Goal: Information Seeking & Learning: Check status

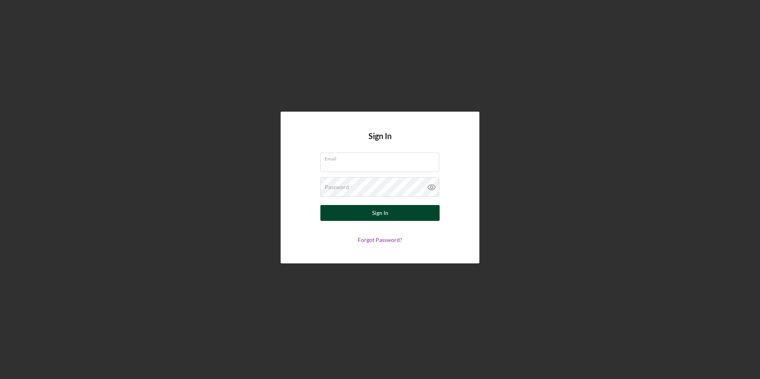
type input "[PERSON_NAME][EMAIL_ADDRESS][DOMAIN_NAME]"
click at [389, 219] on button "Sign In" at bounding box center [379, 213] width 119 height 16
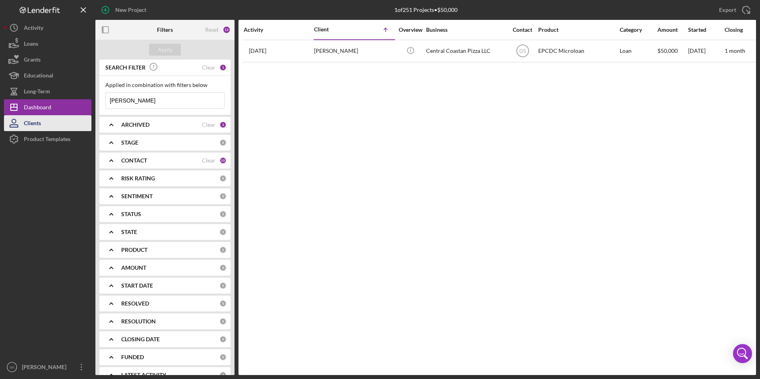
click at [68, 124] on button "Clients" at bounding box center [47, 123] width 87 height 16
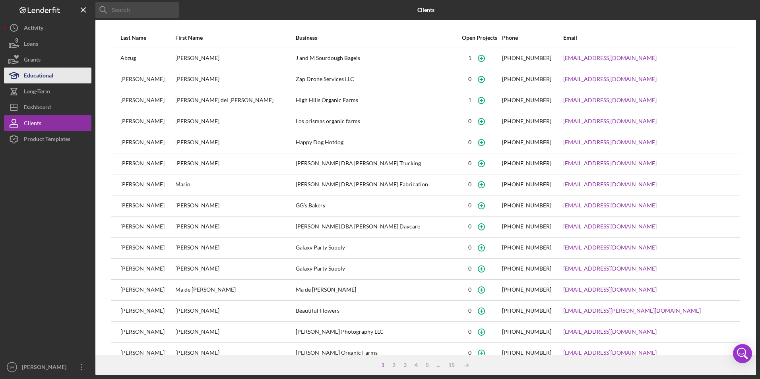
click at [49, 80] on div "Educational" at bounding box center [38, 77] width 29 height 18
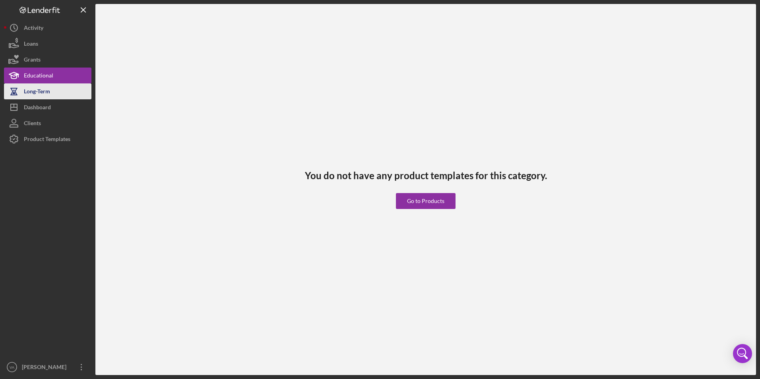
click at [50, 86] on button "Long-Term" at bounding box center [47, 91] width 87 height 16
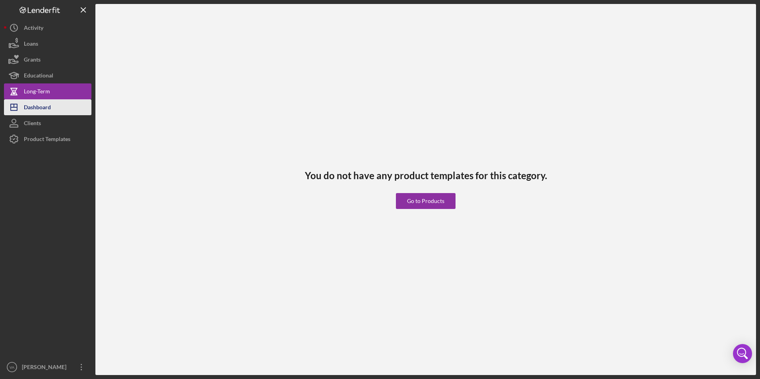
click at [59, 100] on button "Icon/Dashboard Dashboard" at bounding box center [47, 107] width 87 height 16
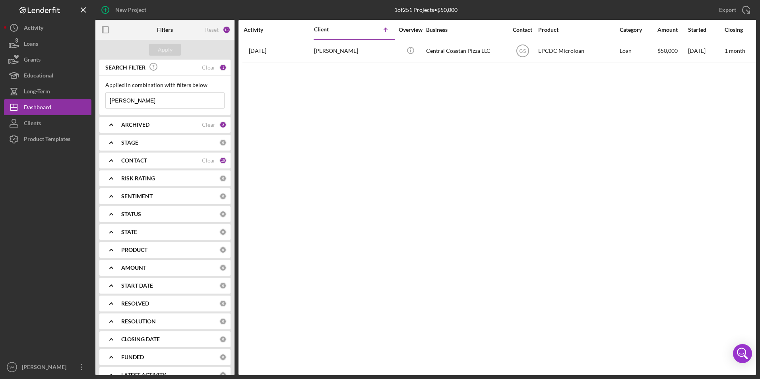
click at [167, 102] on input "[PERSON_NAME]" at bounding box center [165, 101] width 118 height 16
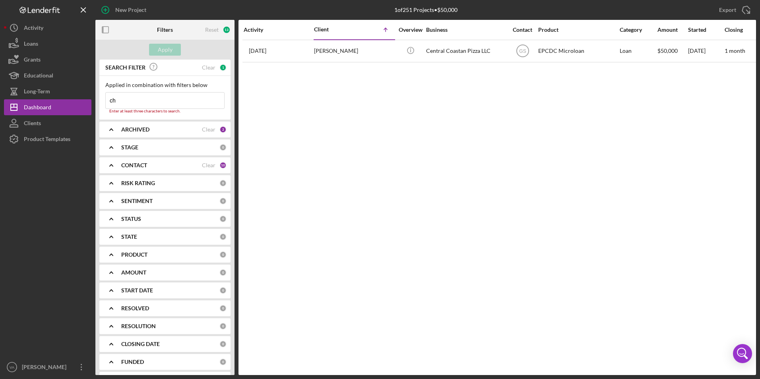
type input "c"
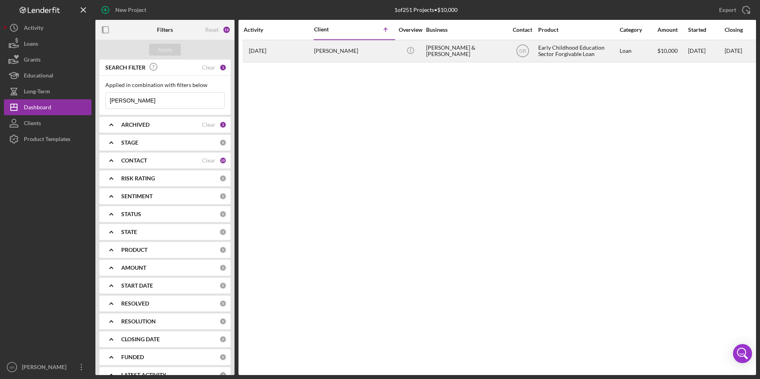
type input "[PERSON_NAME]"
click at [647, 54] on div "Loan" at bounding box center [637, 51] width 37 height 21
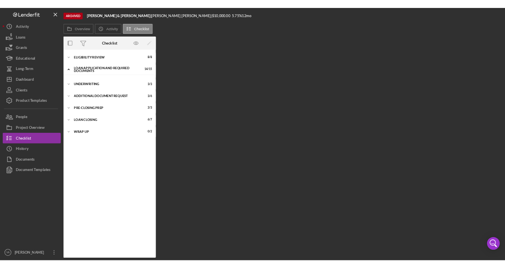
scroll to position [2, 0]
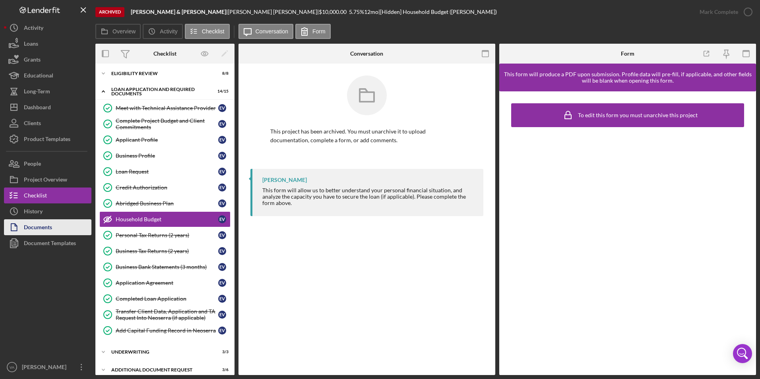
click at [69, 220] on button "Documents" at bounding box center [47, 227] width 87 height 16
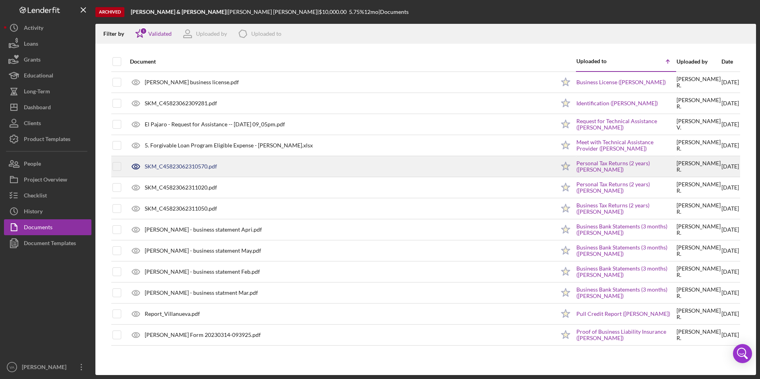
click at [237, 166] on div "SKM_C45823062310570.pdf" at bounding box center [340, 167] width 429 height 20
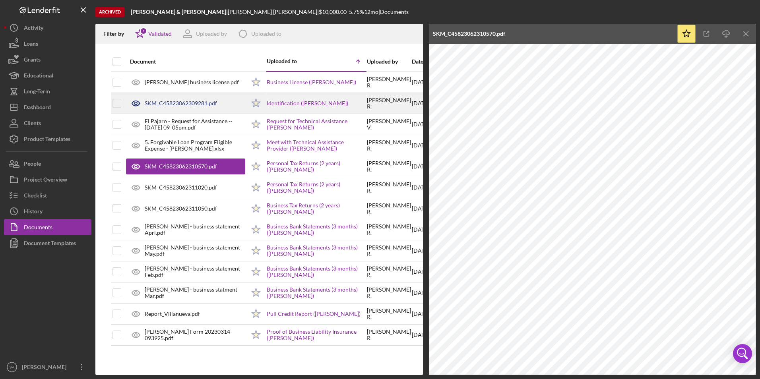
click at [231, 105] on div "SKM_C45823062309281.pdf" at bounding box center [185, 103] width 119 height 20
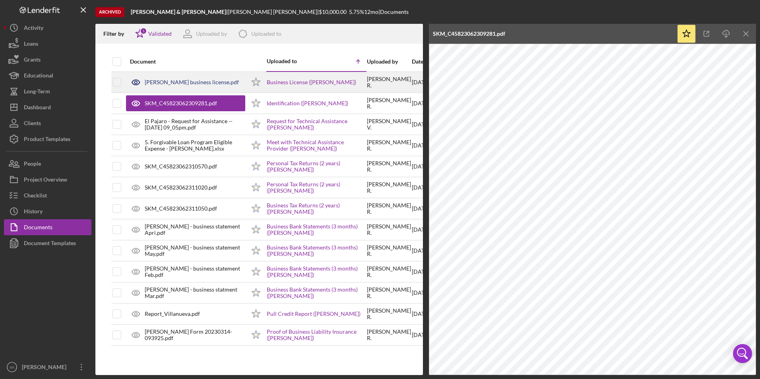
click at [231, 87] on div "[PERSON_NAME] business license.pdf" at bounding box center [185, 82] width 119 height 20
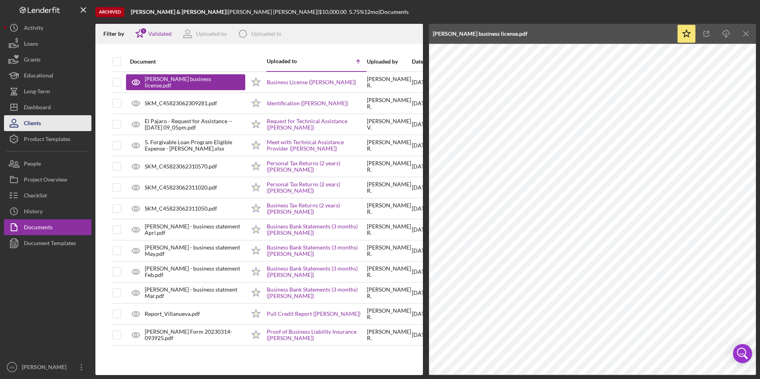
click at [37, 126] on div "Clients" at bounding box center [32, 124] width 17 height 18
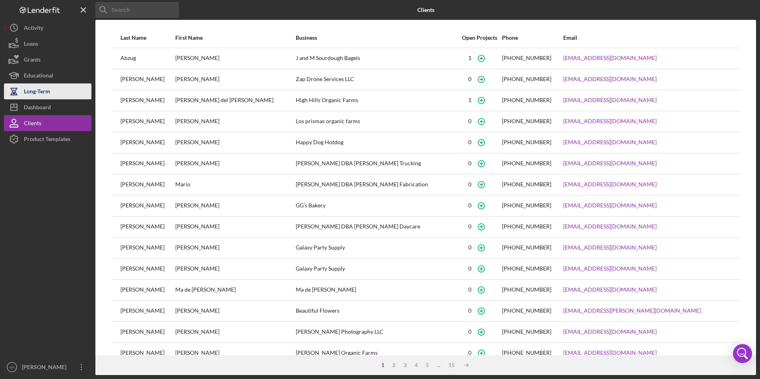
click at [48, 97] on div "Long-Term" at bounding box center [37, 92] width 26 height 18
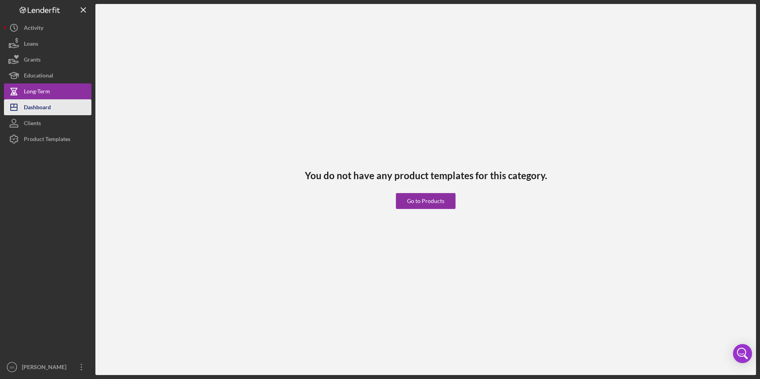
click at [50, 105] on div "Dashboard" at bounding box center [37, 108] width 27 height 18
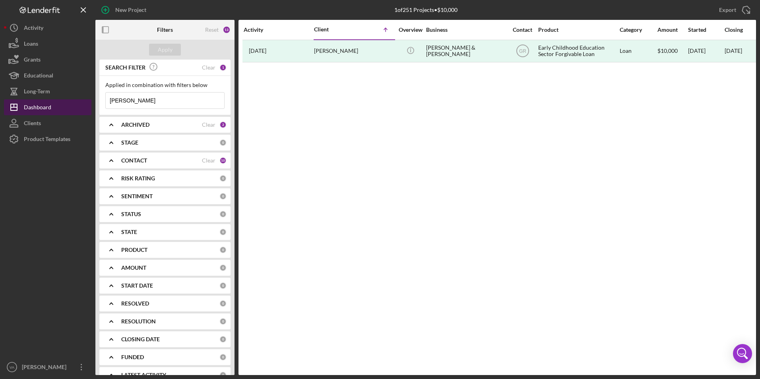
drag, startPoint x: 149, startPoint y: 101, endPoint x: 72, endPoint y: 99, distance: 77.5
click at [72, 99] on div "New Project 1 of 251 Projects • $10,000 [PERSON_NAME] Export Icon/Export Filter…" at bounding box center [380, 187] width 752 height 375
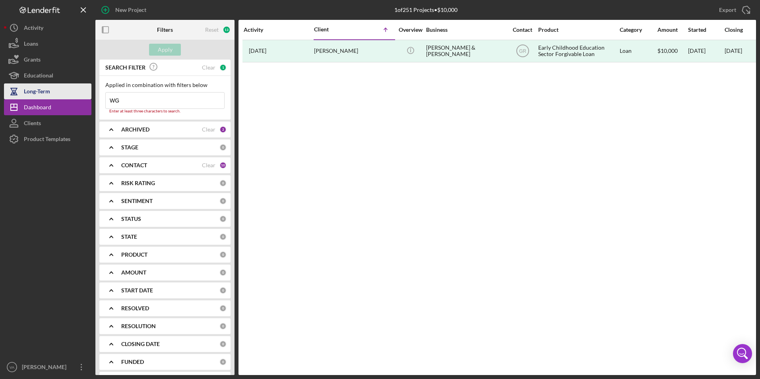
type input "WG"
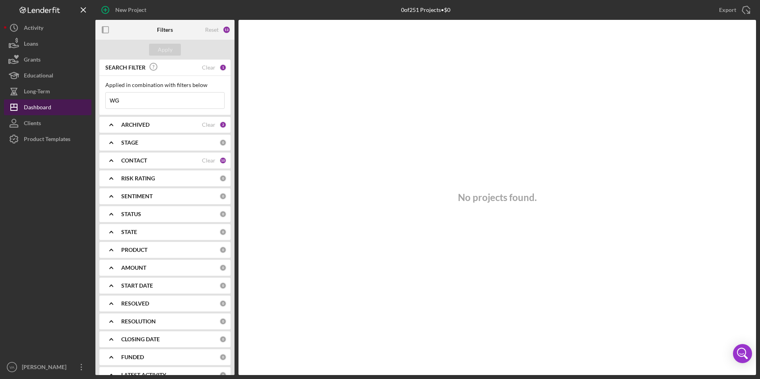
drag, startPoint x: 159, startPoint y: 100, endPoint x: 91, endPoint y: 102, distance: 68.0
click at [91, 103] on div "New Project 0 of 251 Projects • $0 [PERSON_NAME] Export Icon/Export Filters Res…" at bounding box center [380, 187] width 752 height 375
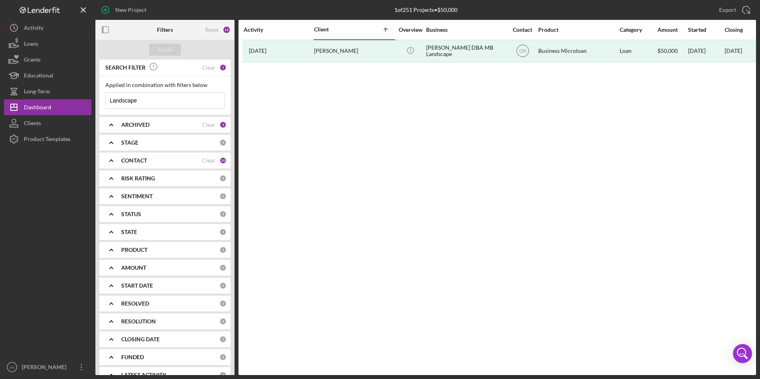
type input "Landscape"
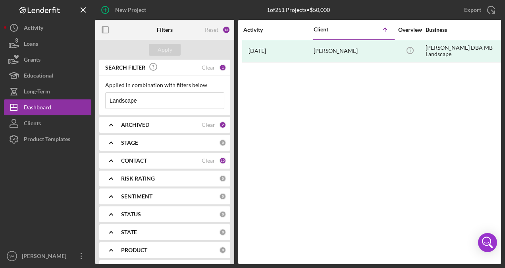
drag, startPoint x: 118, startPoint y: 101, endPoint x: 102, endPoint y: 100, distance: 15.9
click at [104, 100] on div "Applied in combination with filters below Landscape Icon/Menu Close" at bounding box center [164, 95] width 131 height 39
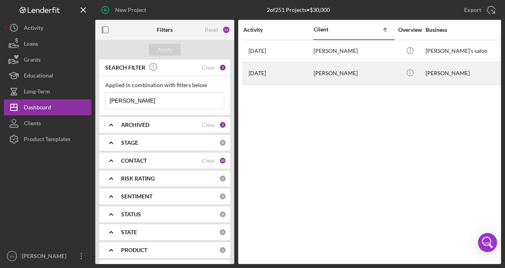
type input "[PERSON_NAME]"
click at [370, 77] on div "[PERSON_NAME]" at bounding box center [353, 73] width 79 height 21
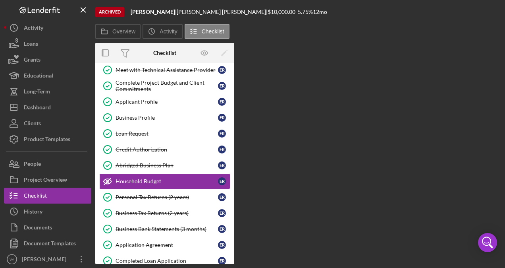
scroll to position [55, 0]
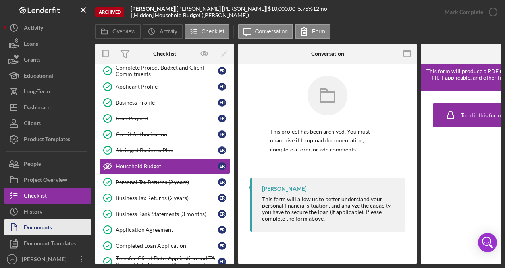
click at [52, 231] on div "Documents" at bounding box center [38, 228] width 28 height 18
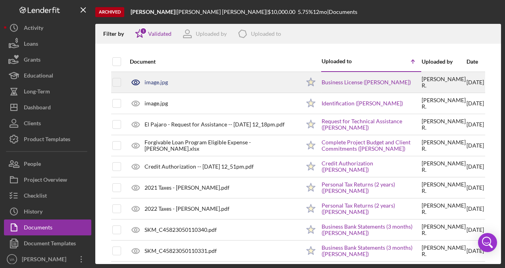
click at [246, 83] on div "image.jpg" at bounding box center [213, 82] width 174 height 20
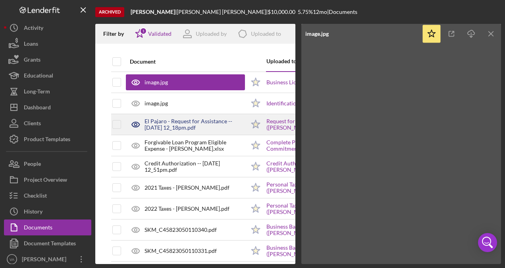
click at [226, 122] on div "El Pajaro - Request for Assistance -- [DATE] 12_18pm.pdf" at bounding box center [195, 124] width 101 height 13
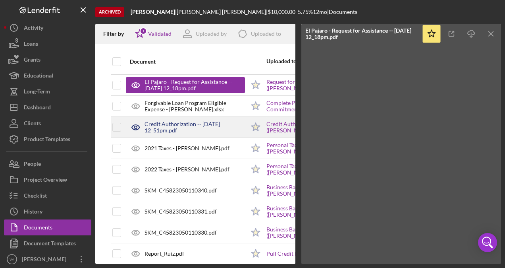
scroll to position [73, 0]
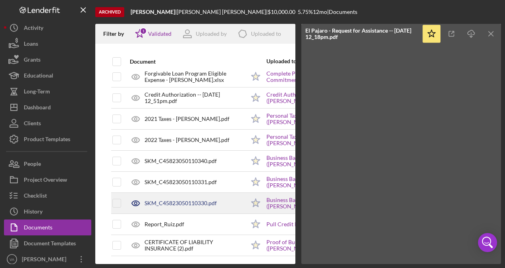
click at [232, 196] on div "SKM_C45823050110330.pdf" at bounding box center [185, 203] width 119 height 20
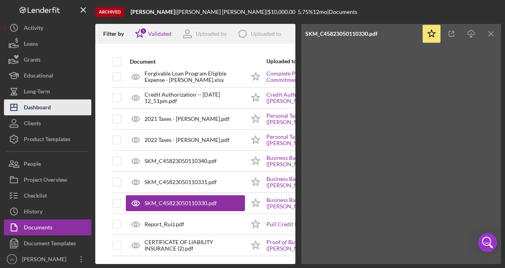
click at [48, 111] on div "Dashboard" at bounding box center [37, 108] width 27 height 18
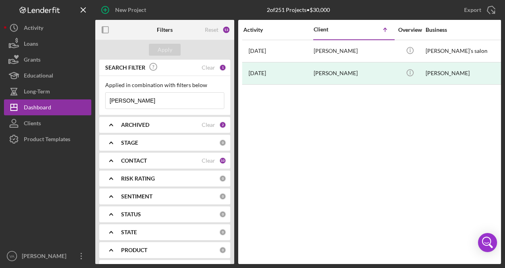
click at [161, 100] on input "[PERSON_NAME]" at bounding box center [165, 101] width 118 height 16
drag, startPoint x: 154, startPoint y: 99, endPoint x: 100, endPoint y: 87, distance: 55.0
click at [100, 87] on div "Applied in combination with filters below [PERSON_NAME] Icon/Menu Close" at bounding box center [164, 95] width 131 height 39
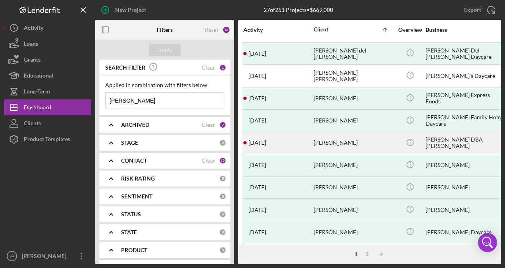
scroll to position [199, 0]
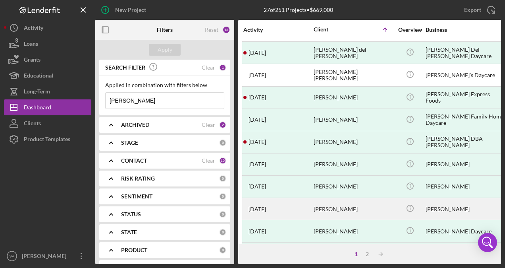
type input "[PERSON_NAME]"
click at [450, 206] on div "[PERSON_NAME]" at bounding box center [465, 208] width 79 height 21
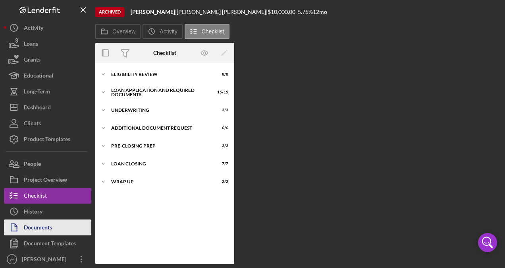
click at [60, 227] on button "Documents" at bounding box center [47, 227] width 87 height 16
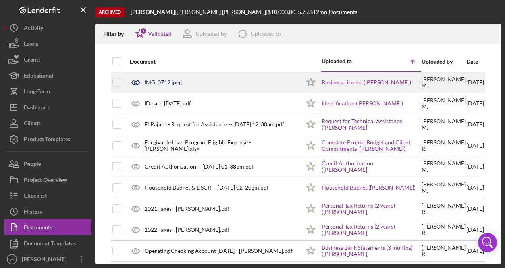
click at [250, 79] on div "IMG_0712.jpeg" at bounding box center [213, 82] width 174 height 20
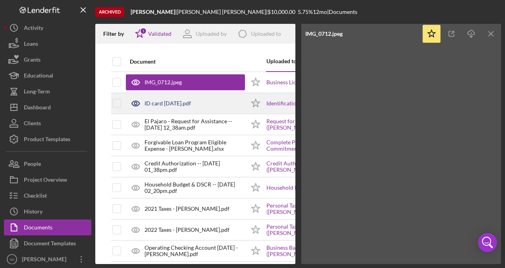
click at [221, 101] on div "ID card [DATE].pdf" at bounding box center [185, 103] width 119 height 20
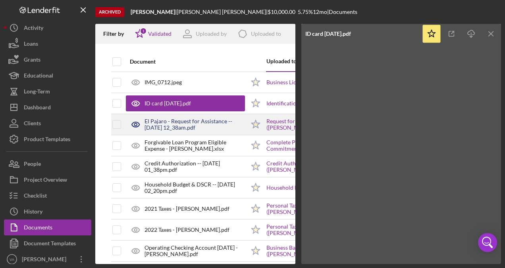
click at [236, 129] on div "El Pajaro - Request for Assistance -- [DATE] 12_38am.pdf" at bounding box center [195, 124] width 101 height 13
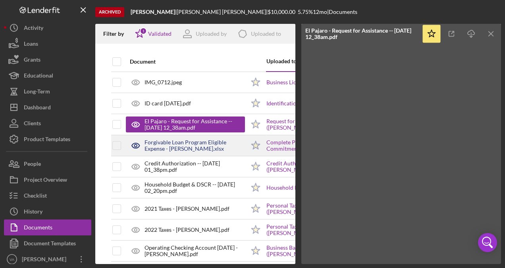
click at [235, 140] on div "Forgivable Loan Program Eligible Expense - [PERSON_NAME].xlsx" at bounding box center [195, 145] width 101 height 13
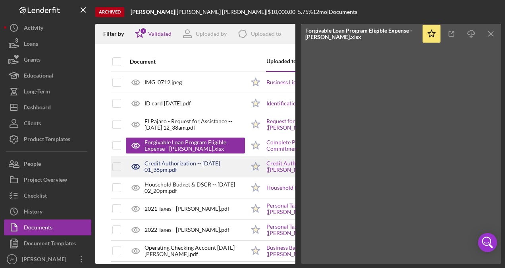
scroll to position [40, 0]
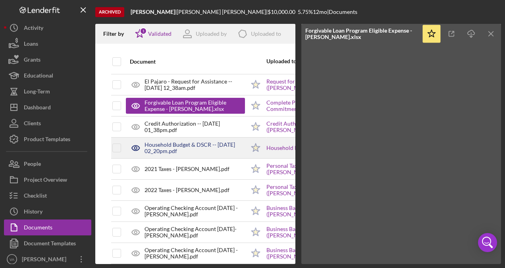
click at [220, 156] on div "Household Budget & DSCR -- [DATE] 02_20pm.pdf" at bounding box center [185, 148] width 119 height 20
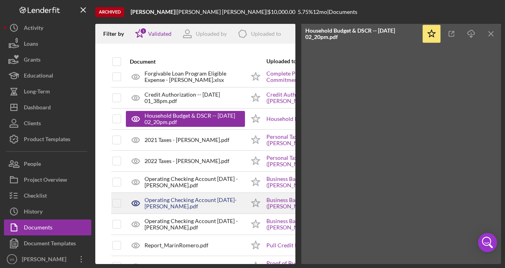
scroll to position [94, 0]
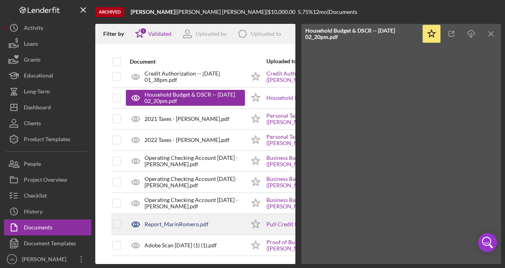
click at [221, 219] on div "Report_MarinRomero.pdf" at bounding box center [185, 224] width 119 height 20
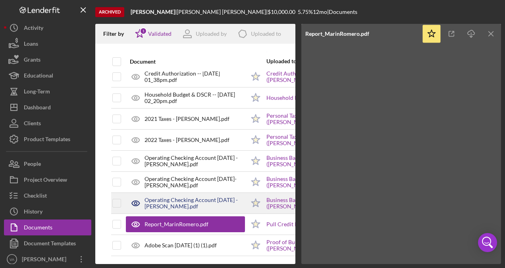
click at [210, 199] on div "Operating Checking Account [DATE] - [PERSON_NAME].pdf" at bounding box center [195, 203] width 101 height 13
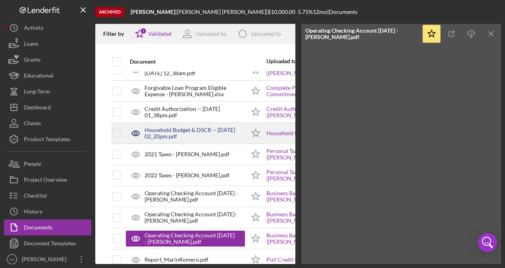
scroll to position [15, 0]
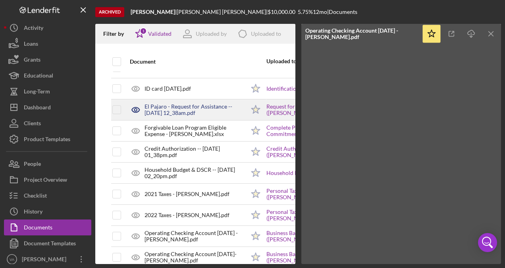
click at [230, 113] on div "El Pajaro - Request for Assistance -- [DATE] 12_38am.pdf" at bounding box center [195, 109] width 101 height 13
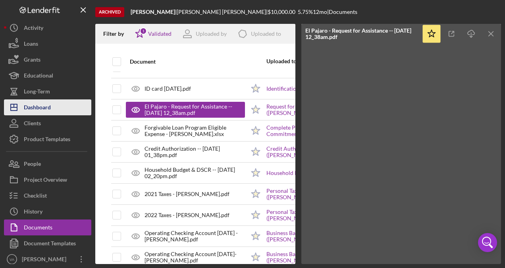
click at [35, 114] on div "Dashboard" at bounding box center [37, 108] width 27 height 18
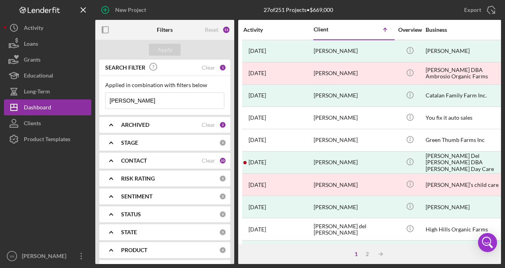
drag, startPoint x: 157, startPoint y: 95, endPoint x: 152, endPoint y: 96, distance: 5.6
click at [152, 96] on input "[PERSON_NAME]" at bounding box center [165, 101] width 118 height 16
type input "m"
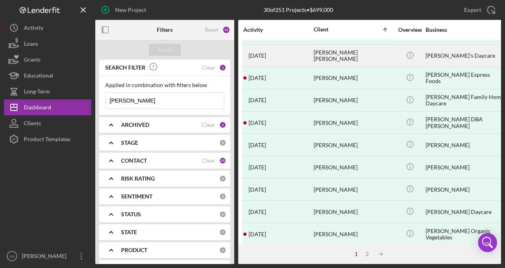
scroll to position [318, 0]
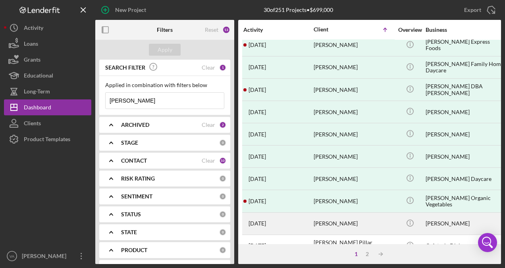
type input "[PERSON_NAME]"
click at [382, 215] on div "[PERSON_NAME]" at bounding box center [353, 223] width 79 height 21
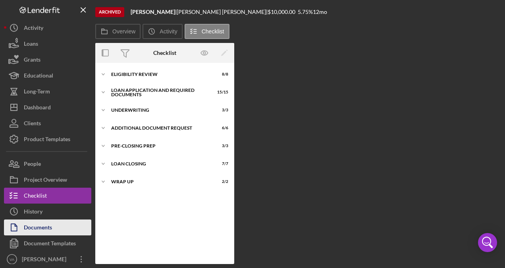
click at [60, 221] on button "Documents" at bounding box center [47, 227] width 87 height 16
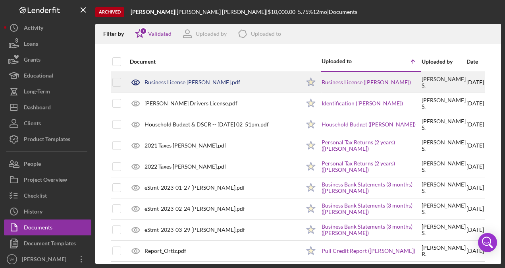
click at [268, 84] on div "Business License [PERSON_NAME].pdf" at bounding box center [213, 82] width 174 height 20
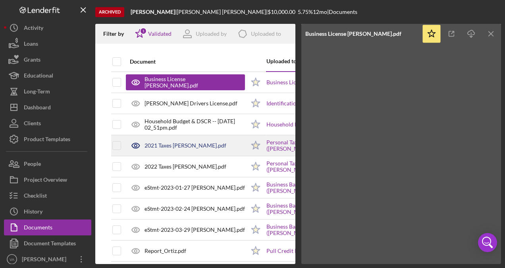
click at [233, 149] on div "2021 Taxes [PERSON_NAME].pdf" at bounding box center [185, 146] width 119 height 20
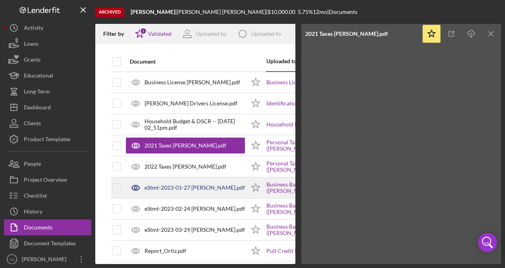
click at [234, 189] on div "eStmt-2023-01-27 [PERSON_NAME].pdf" at bounding box center [185, 188] width 119 height 20
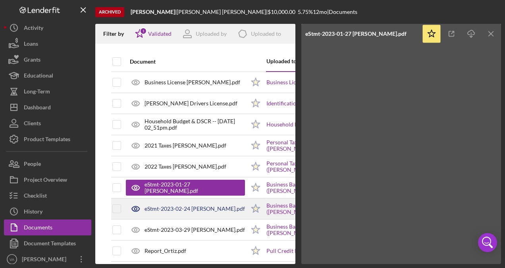
click at [234, 205] on div "eStmt-2023-02-24 [PERSON_NAME].pdf" at bounding box center [195, 208] width 101 height 6
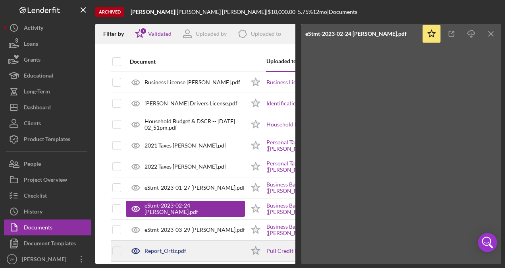
scroll to position [31, 0]
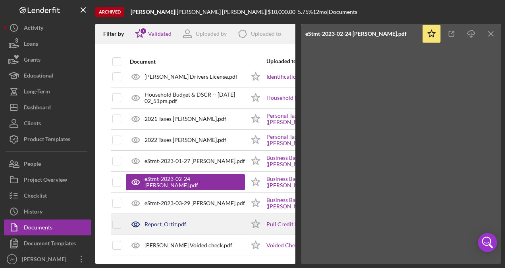
click at [219, 224] on div "Report_Ortiz.pdf" at bounding box center [185, 224] width 119 height 20
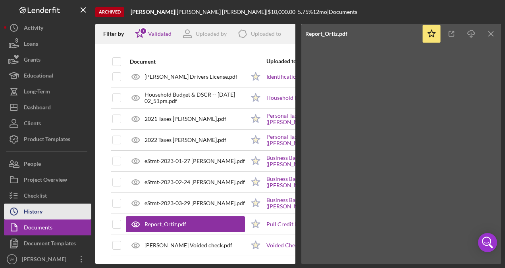
click at [66, 211] on button "Icon/History History" at bounding box center [47, 211] width 87 height 16
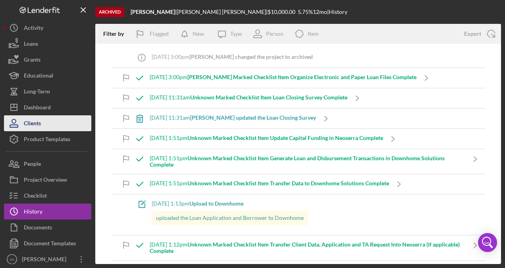
click at [62, 120] on button "Clients" at bounding box center [47, 123] width 87 height 16
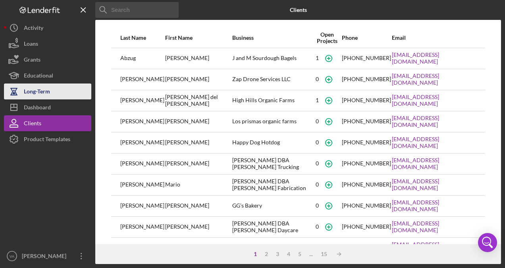
click at [51, 95] on button "Long-Term" at bounding box center [47, 91] width 87 height 16
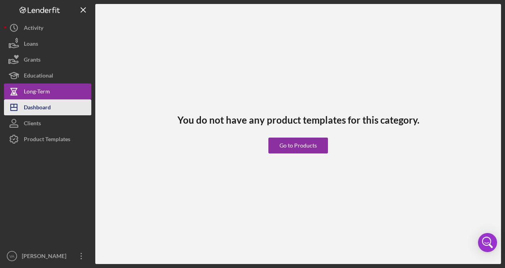
click at [50, 103] on div "Dashboard" at bounding box center [37, 108] width 27 height 18
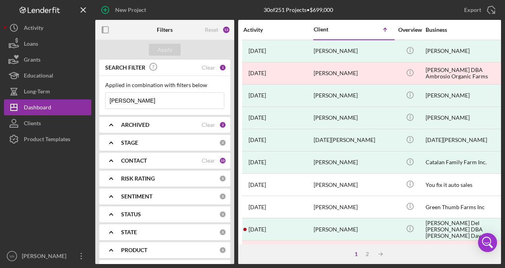
click at [157, 97] on input "[PERSON_NAME]" at bounding box center [165, 101] width 118 height 16
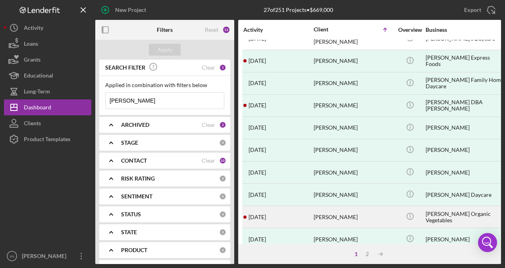
scroll to position [278, 0]
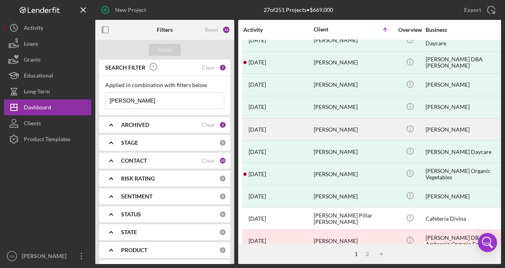
type input "[PERSON_NAME]"
click at [374, 128] on div "[PERSON_NAME]" at bounding box center [353, 129] width 79 height 21
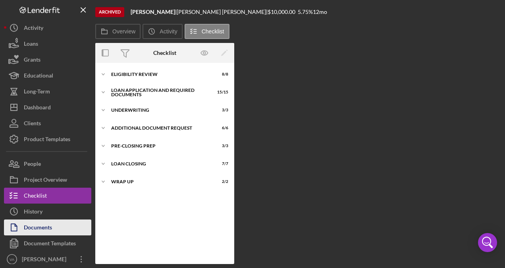
click at [52, 220] on div "Documents" at bounding box center [38, 228] width 28 height 18
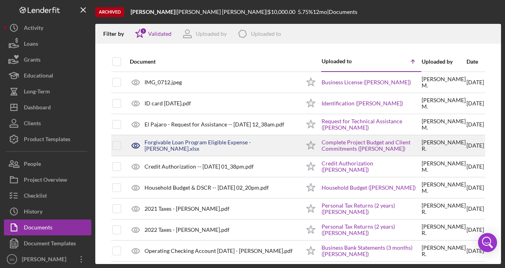
click at [240, 153] on div "Forgivable Loan Program Eligible Expense - [PERSON_NAME].xlsx" at bounding box center [213, 146] width 174 height 20
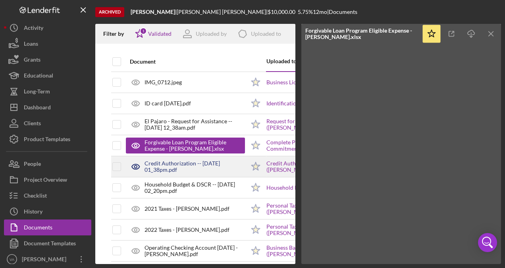
click at [208, 172] on div "Credit Authorization -- [DATE] 01_38pm.pdf" at bounding box center [185, 167] width 119 height 20
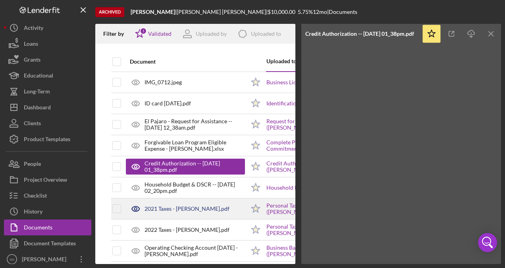
click at [229, 211] on div "2021 Taxes - [PERSON_NAME].pdf" at bounding box center [185, 209] width 119 height 20
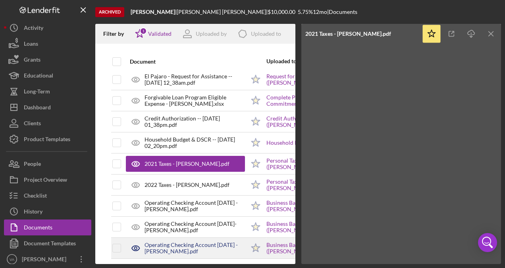
scroll to position [79, 0]
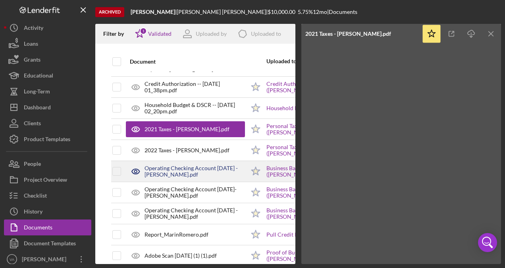
click at [215, 176] on div "Operating Checking Account [DATE] - [PERSON_NAME].pdf" at bounding box center [185, 171] width 119 height 20
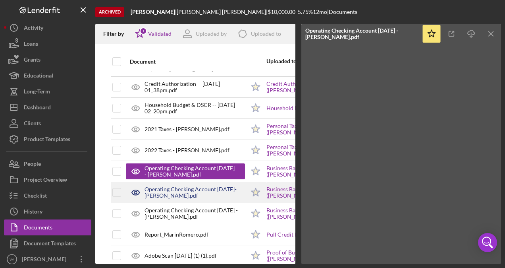
click at [208, 194] on div "Operating Checking Account [DATE]- [PERSON_NAME].pdf" at bounding box center [195, 192] width 101 height 13
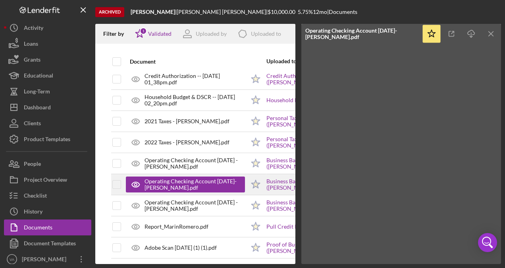
scroll to position [94, 0]
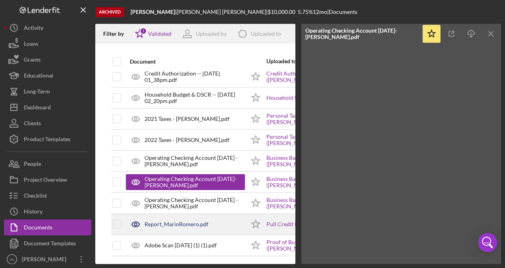
click at [230, 218] on div "Report_MarinRomero.pdf" at bounding box center [185, 224] width 119 height 20
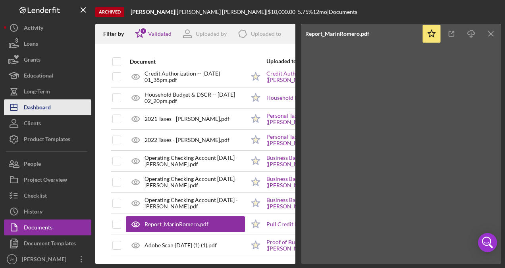
click at [47, 111] on div "Dashboard" at bounding box center [37, 108] width 27 height 18
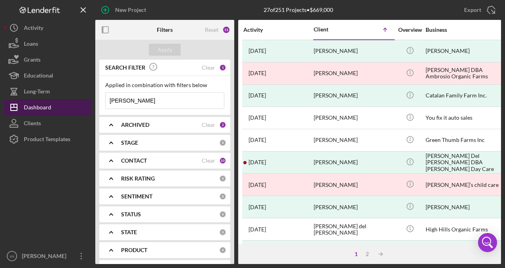
drag, startPoint x: 160, startPoint y: 101, endPoint x: 66, endPoint y: 101, distance: 94.2
click at [66, 101] on div "New Project 27 of 251 Projects • $669,000 [PERSON_NAME] Export Icon/Export Filt…" at bounding box center [253, 132] width 498 height 264
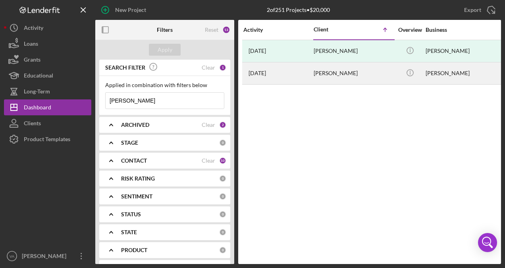
type input "[PERSON_NAME]"
click at [468, 70] on div "[PERSON_NAME]" at bounding box center [465, 73] width 79 height 21
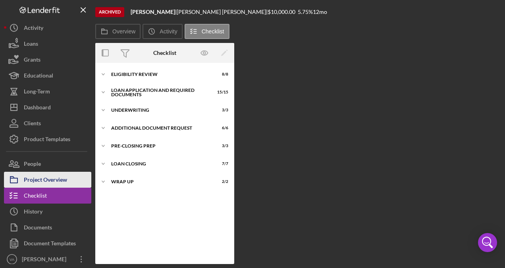
click at [47, 177] on div "Project Overview" at bounding box center [45, 181] width 43 height 18
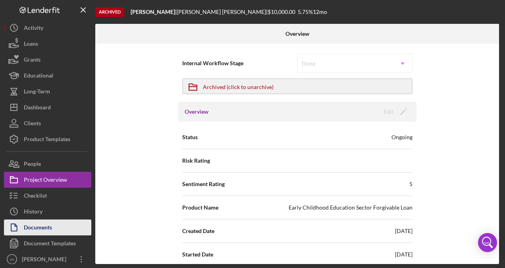
click at [45, 224] on div "Documents" at bounding box center [38, 228] width 28 height 18
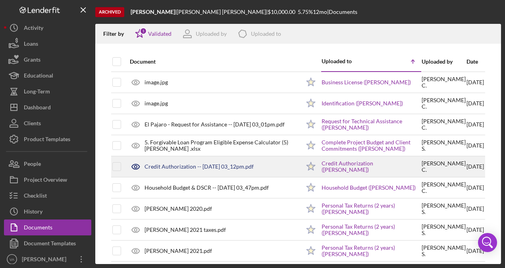
click at [238, 172] on div "Credit Authorization -- [DATE] 03_12pm.pdf" at bounding box center [213, 167] width 174 height 20
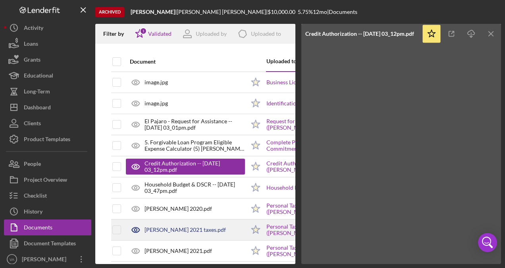
click at [197, 233] on div "[PERSON_NAME] 2021 taxes.pdf" at bounding box center [185, 230] width 119 height 20
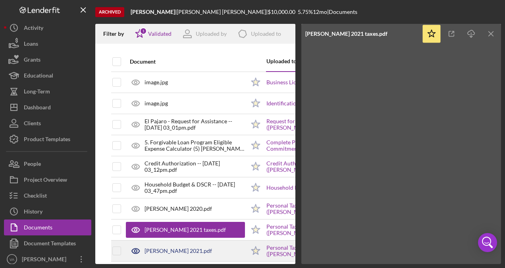
click at [225, 247] on div "[PERSON_NAME] 2021.pdf" at bounding box center [185, 251] width 119 height 20
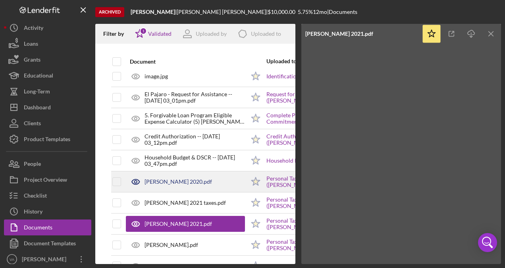
scroll to position [40, 0]
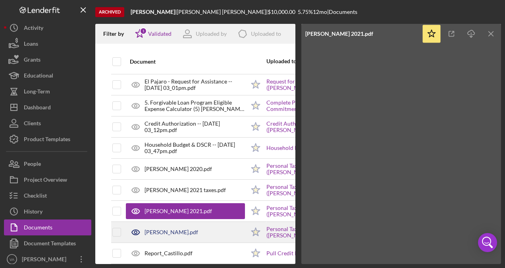
click at [190, 236] on div "[PERSON_NAME].pdf" at bounding box center [185, 232] width 119 height 20
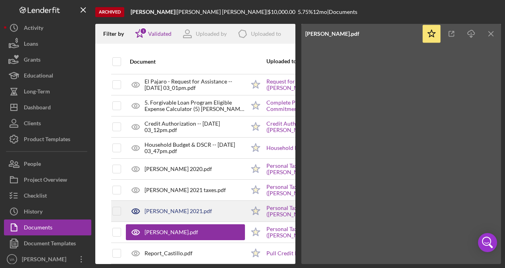
drag, startPoint x: 184, startPoint y: 213, endPoint x: 179, endPoint y: 213, distance: 5.2
click at [182, 213] on div "[PERSON_NAME] 2021.pdf" at bounding box center [185, 211] width 119 height 20
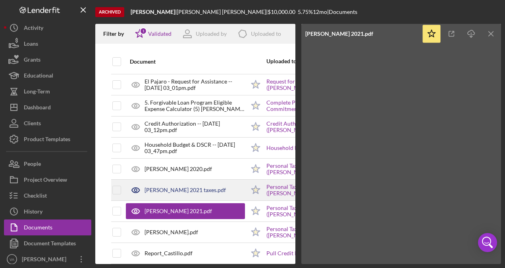
click at [178, 192] on div "[PERSON_NAME] 2021 taxes.pdf" at bounding box center [185, 190] width 81 height 6
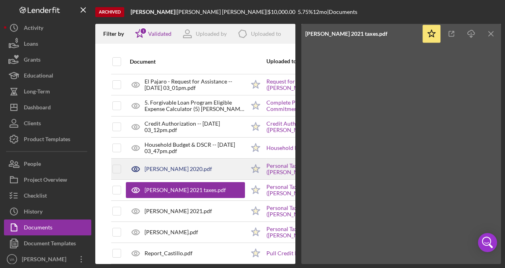
click at [180, 161] on div "[PERSON_NAME] 2020.pdf" at bounding box center [185, 169] width 119 height 20
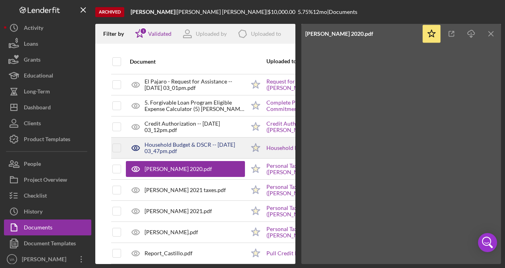
click at [184, 154] on div "Household Budget & DSCR -- [DATE] 03_47pm.pdf" at bounding box center [185, 148] width 119 height 20
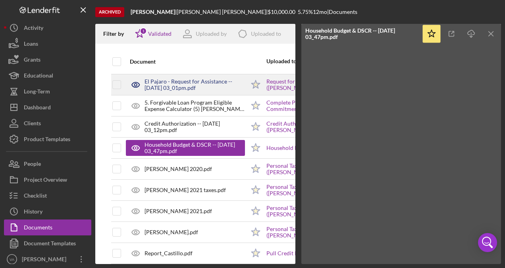
click at [224, 92] on div "El Pajaro - Request for Assistance -- [DATE] 03_01pm.pdf" at bounding box center [185, 85] width 119 height 20
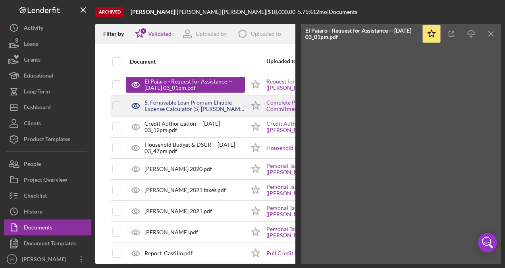
click at [242, 102] on div "5. Forgivable Loan Program Eligible Expense Calculator (5) [PERSON_NAME] .xlsx" at bounding box center [195, 105] width 101 height 13
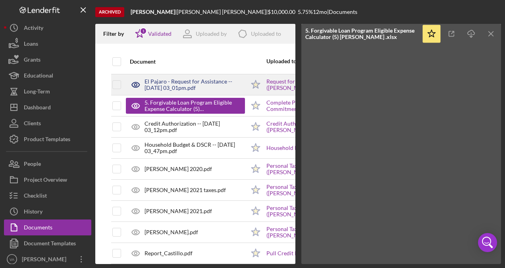
click at [232, 80] on div "El Pajaro - Request for Assistance -- [DATE] 03_01pm.pdf" at bounding box center [195, 84] width 101 height 13
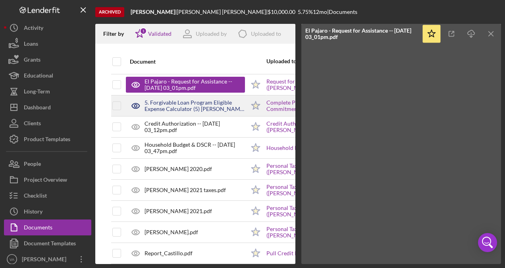
click at [238, 101] on div "5. Forgivable Loan Program Eligible Expense Calculator (5) [PERSON_NAME] .xlsx" at bounding box center [195, 105] width 101 height 13
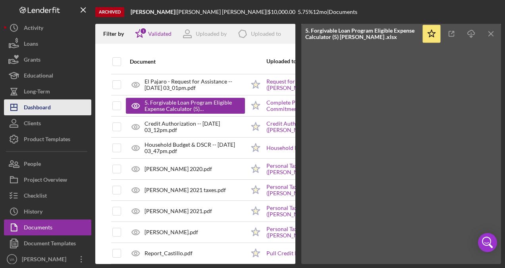
click at [52, 110] on button "Icon/Dashboard Dashboard" at bounding box center [47, 107] width 87 height 16
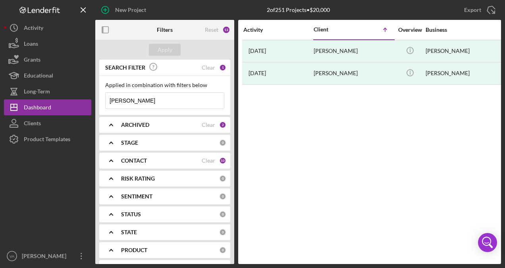
drag, startPoint x: 158, startPoint y: 100, endPoint x: 99, endPoint y: 99, distance: 58.8
click at [100, 99] on div "Applied in combination with filters below [PERSON_NAME] Icon/Menu Close" at bounding box center [164, 95] width 131 height 39
type input "s"
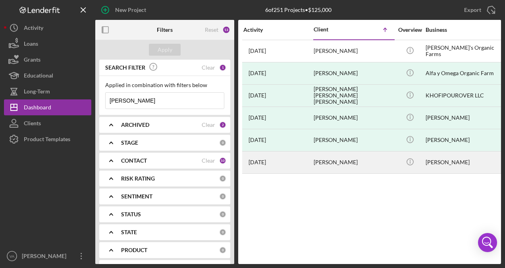
type input "[PERSON_NAME]"
click at [381, 162] on div "[PERSON_NAME]" at bounding box center [353, 162] width 79 height 21
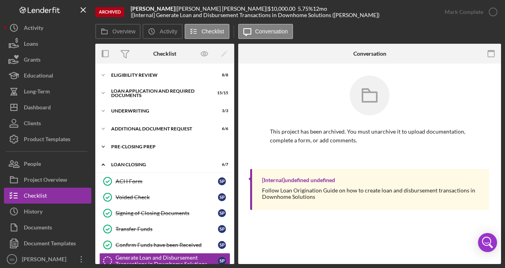
scroll to position [44, 0]
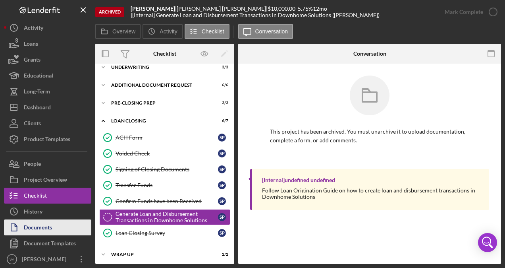
click at [50, 225] on div "Documents" at bounding box center [38, 228] width 28 height 18
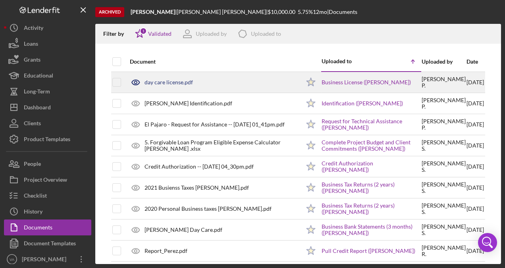
click at [241, 80] on div "day care license.pdf" at bounding box center [213, 82] width 174 height 20
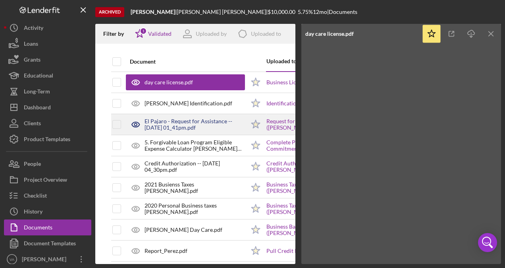
click at [230, 122] on div "El Pajaro - Request for Assistance -- [DATE] 01_41pm.pdf" at bounding box center [195, 124] width 101 height 13
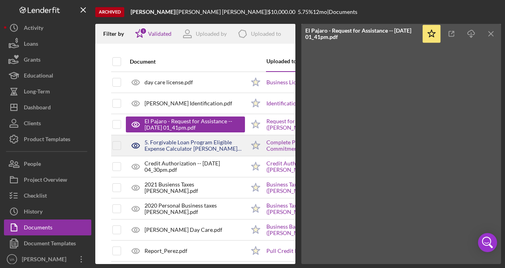
click at [238, 146] on div "5. Forgivable Loan Program Eligible Expense Calculator [PERSON_NAME] .xlsx" at bounding box center [195, 145] width 101 height 13
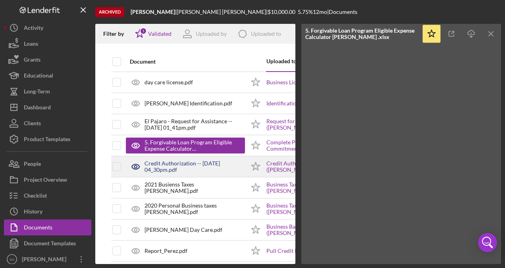
click at [216, 168] on div "Credit Authorization -- [DATE] 04_30pm.pdf" at bounding box center [195, 166] width 101 height 13
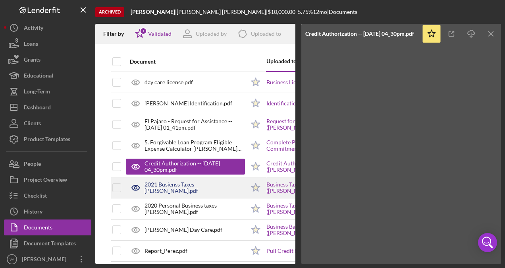
click at [215, 186] on div "2021 Busienss Taxes [PERSON_NAME].pdf" at bounding box center [195, 187] width 101 height 13
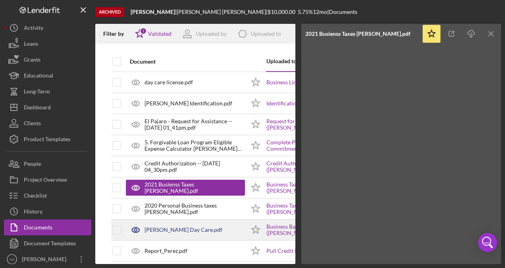
click at [204, 226] on div "[PERSON_NAME] Day Care.pdf" at bounding box center [185, 230] width 119 height 20
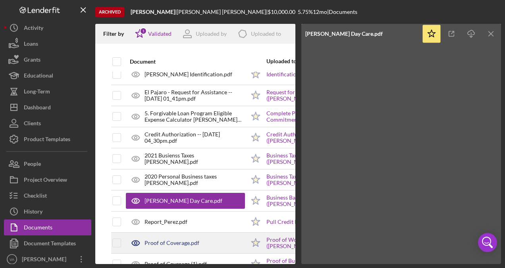
scroll to position [40, 0]
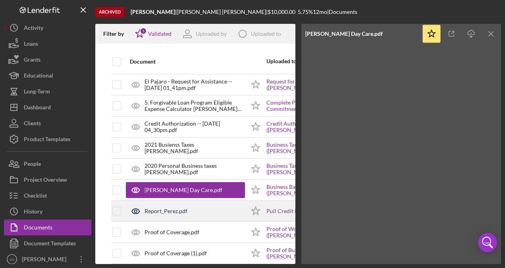
click at [202, 214] on div "Report_Perez.pdf" at bounding box center [185, 211] width 119 height 20
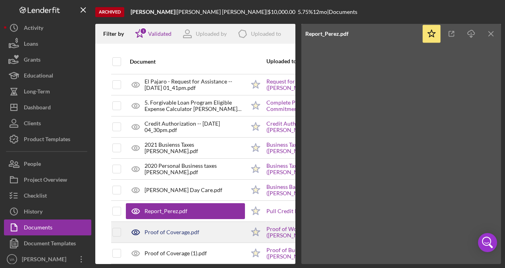
scroll to position [73, 0]
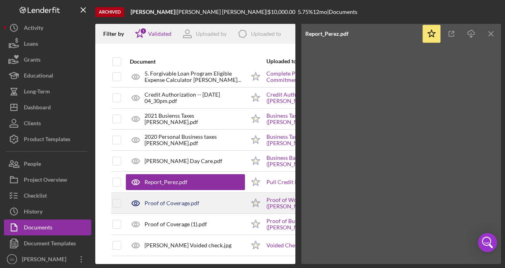
click at [217, 197] on div "Proof of Coverage.pdf" at bounding box center [185, 203] width 119 height 20
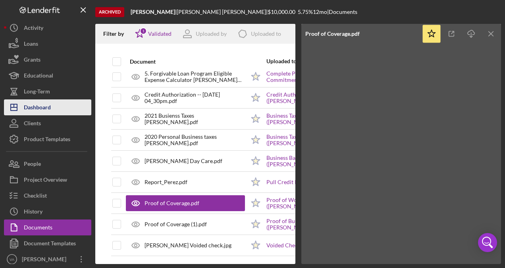
click at [66, 101] on button "Icon/Dashboard Dashboard" at bounding box center [47, 107] width 87 height 16
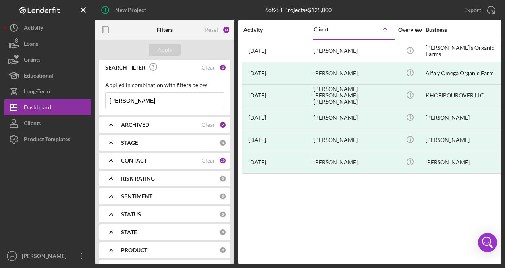
click at [171, 100] on input "[PERSON_NAME]" at bounding box center [165, 101] width 118 height 16
type input "s"
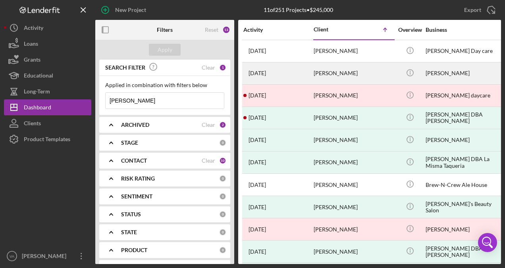
type input "[PERSON_NAME]"
click at [385, 75] on div "[PERSON_NAME]" at bounding box center [353, 73] width 79 height 21
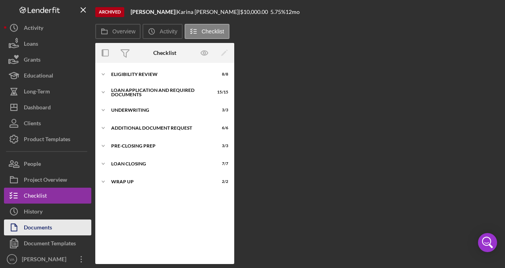
click at [51, 224] on div "Documents" at bounding box center [38, 228] width 28 height 18
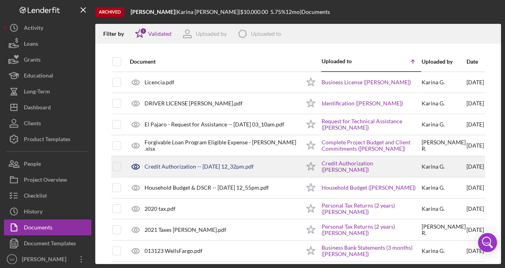
click at [284, 169] on div "Credit Authorization -- [DATE] 12_32pm.pdf" at bounding box center [213, 167] width 174 height 20
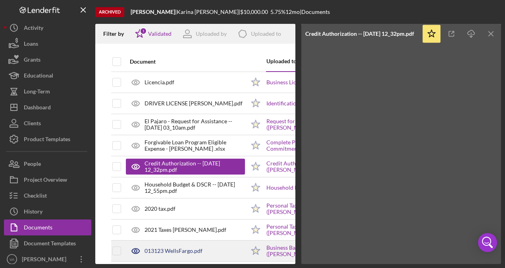
scroll to position [40, 0]
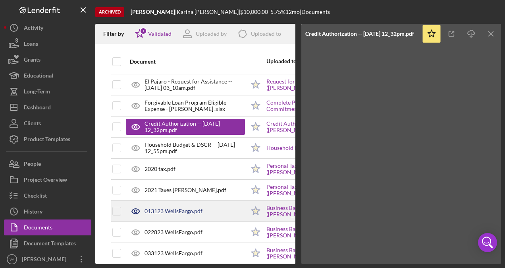
click at [220, 215] on div "013123 WellsFargo.pdf" at bounding box center [185, 211] width 119 height 20
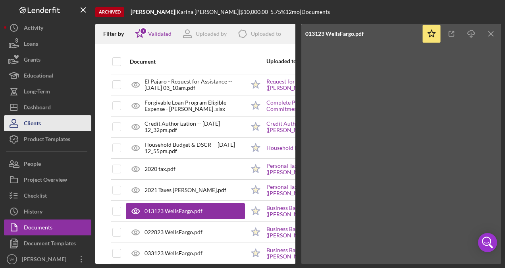
click at [27, 125] on div "Clients" at bounding box center [32, 124] width 17 height 18
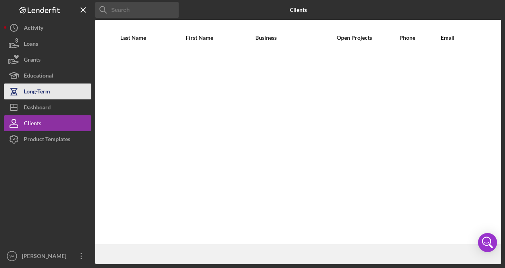
click at [35, 98] on div "Long-Term" at bounding box center [37, 92] width 26 height 18
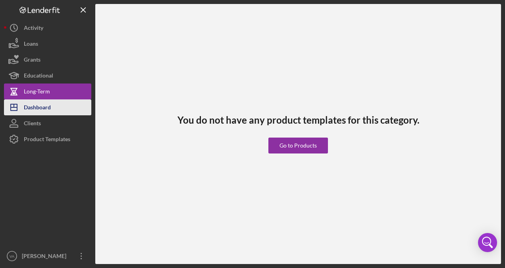
click at [36, 103] on div "Dashboard" at bounding box center [37, 108] width 27 height 18
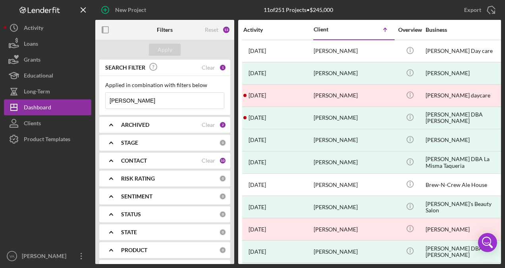
click at [146, 99] on input "[PERSON_NAME]" at bounding box center [165, 101] width 118 height 16
drag, startPoint x: 147, startPoint y: 99, endPoint x: 123, endPoint y: 96, distance: 24.4
click at [125, 96] on input "[PERSON_NAME]" at bounding box center [165, 101] width 118 height 16
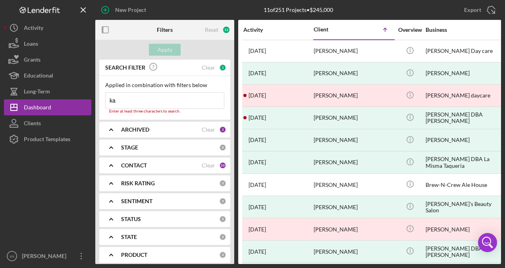
type input "k"
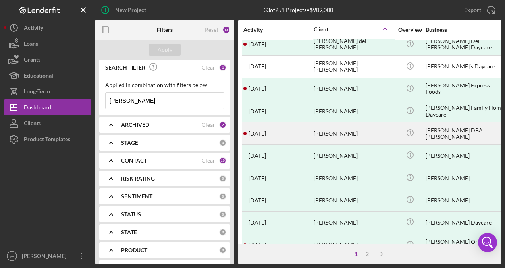
scroll to position [318, 0]
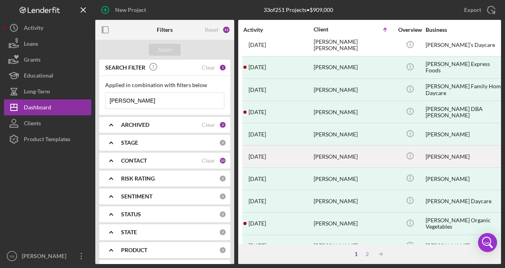
type input "[PERSON_NAME]"
click at [381, 153] on div "[PERSON_NAME]" at bounding box center [353, 156] width 79 height 21
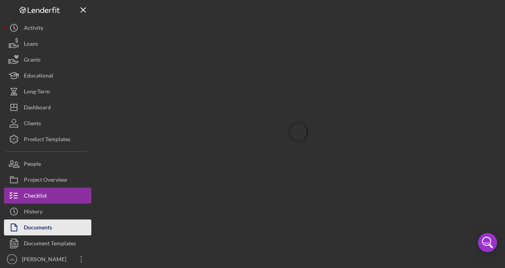
click at [60, 229] on button "Documents" at bounding box center [47, 227] width 87 height 16
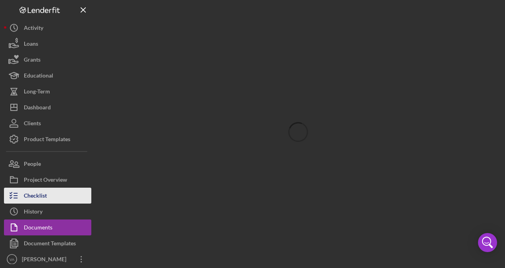
click at [52, 197] on button "Checklist" at bounding box center [47, 196] width 87 height 16
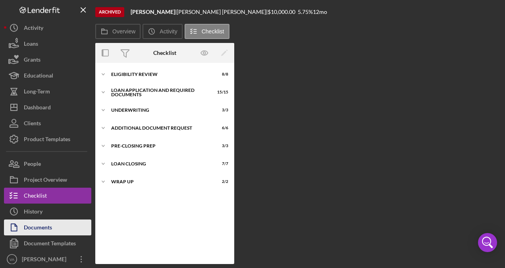
click at [47, 226] on div "Documents" at bounding box center [38, 228] width 28 height 18
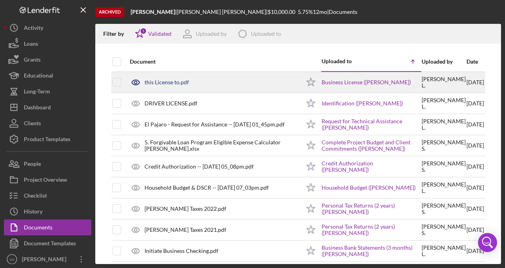
click at [229, 88] on div "this License to.pdf" at bounding box center [213, 82] width 174 height 20
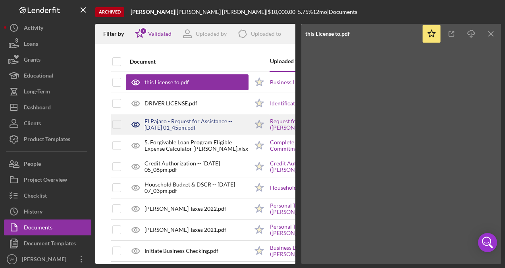
click at [227, 127] on div "El Pajaro - Request for Assistance -- [DATE] 01_45pm.pdf" at bounding box center [197, 124] width 104 height 13
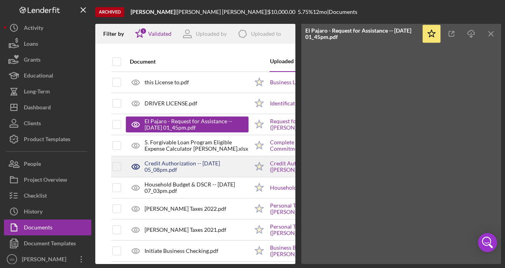
click at [213, 167] on div "Credit Authorization -- [DATE] 05_08pm.pdf" at bounding box center [197, 166] width 104 height 13
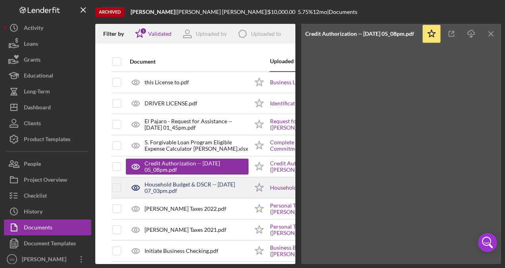
drag, startPoint x: 208, startPoint y: 191, endPoint x: 213, endPoint y: 192, distance: 5.4
click at [208, 191] on div "Household Budget & DSCR -- [DATE] 07_03pm.pdf" at bounding box center [197, 187] width 104 height 13
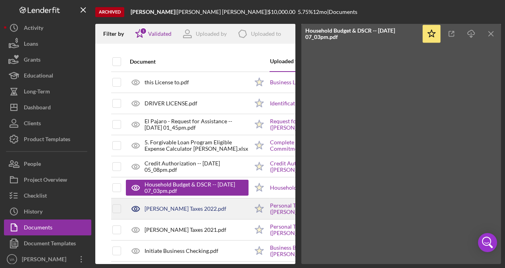
click at [226, 211] on div "[PERSON_NAME] Taxes 2022.pdf" at bounding box center [187, 209] width 123 height 20
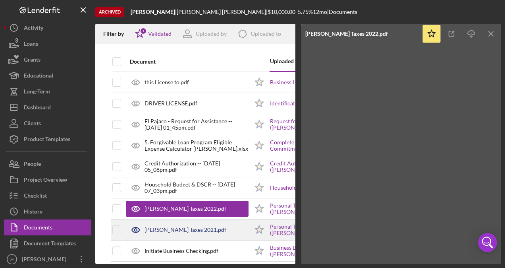
click at [228, 233] on div "[PERSON_NAME] Taxes 2021.pdf" at bounding box center [187, 230] width 123 height 20
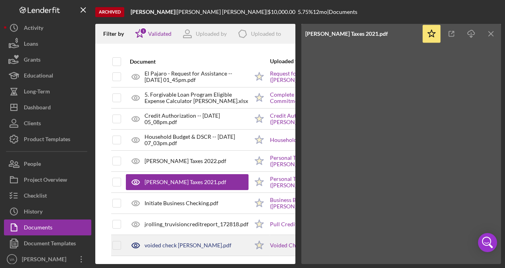
scroll to position [52, 0]
click at [235, 244] on div "voided check [PERSON_NAME].pdf" at bounding box center [187, 245] width 123 height 20
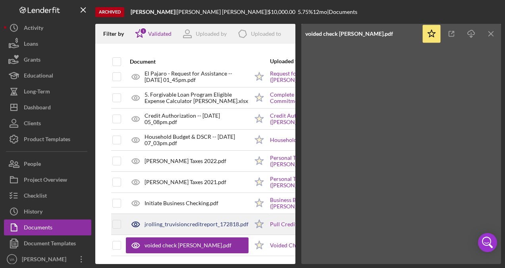
click at [199, 222] on div "jrolling_truvisioncreditreport_172818.pdf" at bounding box center [187, 224] width 123 height 20
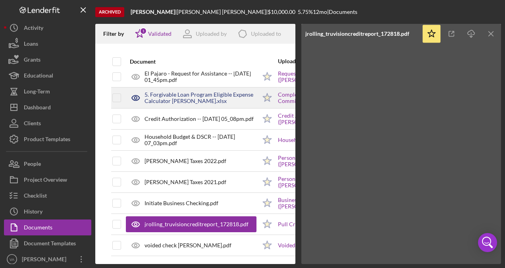
click at [232, 98] on div "5. Forgivable Loan Program Eligible Expense Calculator [PERSON_NAME].xlsx" at bounding box center [201, 97] width 112 height 13
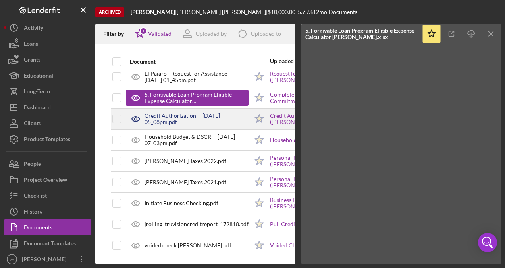
click at [211, 116] on div "Credit Authorization -- [DATE] 05_08pm.pdf" at bounding box center [197, 118] width 104 height 13
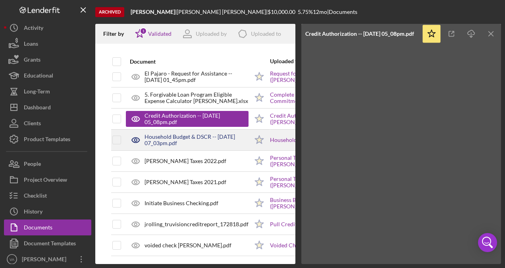
click at [205, 137] on div "Household Budget & DSCR -- [DATE] 07_03pm.pdf" at bounding box center [197, 140] width 104 height 13
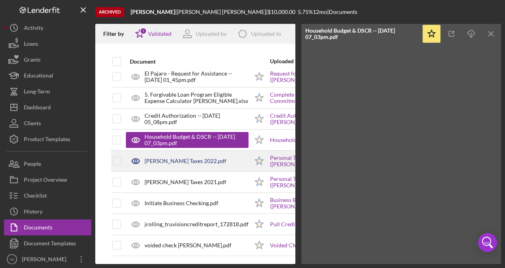
click at [224, 163] on div "[PERSON_NAME] Taxes 2022.pdf" at bounding box center [187, 161] width 123 height 20
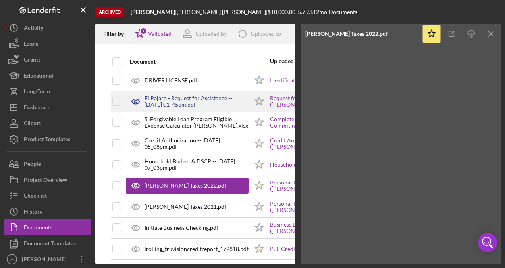
scroll to position [0, 0]
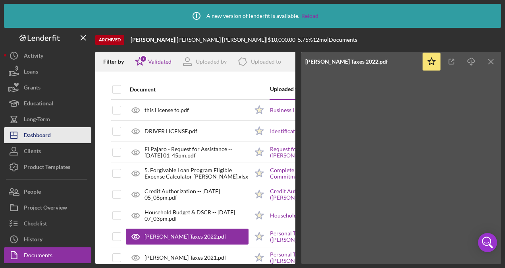
click at [46, 139] on div "Dashboard" at bounding box center [37, 136] width 27 height 18
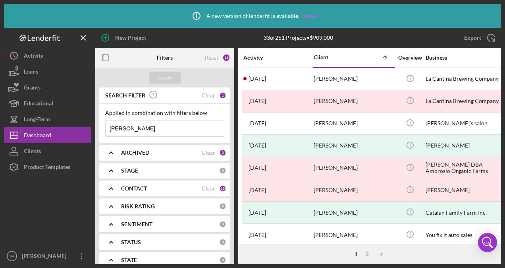
click at [309, 15] on link "Reload" at bounding box center [310, 16] width 17 height 6
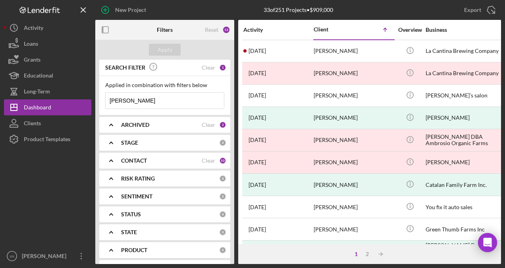
drag, startPoint x: 143, startPoint y: 98, endPoint x: 105, endPoint y: 100, distance: 38.2
click at [110, 98] on input "[PERSON_NAME]" at bounding box center [165, 101] width 118 height 16
type input "t"
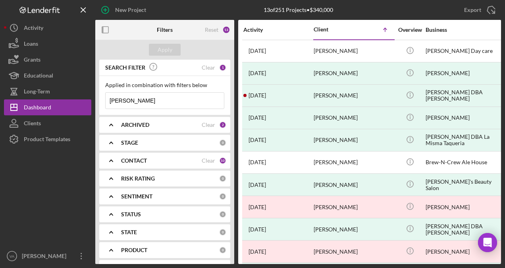
click at [159, 99] on input "teresa garcia" at bounding box center [165, 101] width 118 height 16
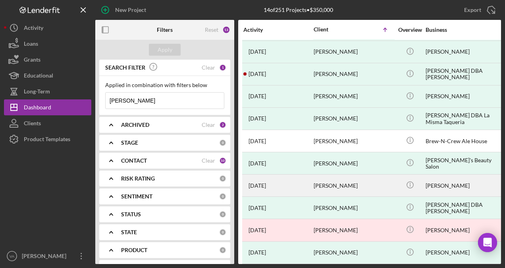
scroll to position [79, 0]
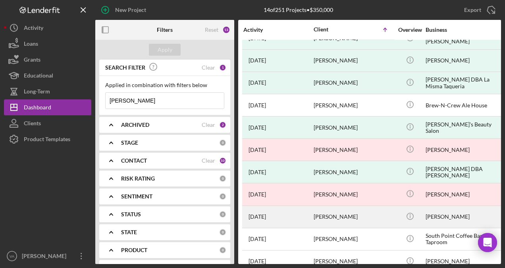
type input "teresa garcia vasquez"
click at [381, 211] on div "[PERSON_NAME]" at bounding box center [353, 216] width 79 height 21
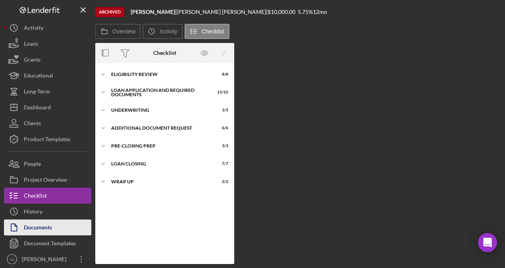
click at [46, 223] on div "Documents" at bounding box center [38, 228] width 28 height 18
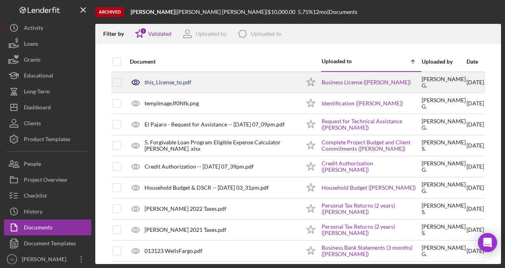
click at [236, 80] on div "this_License_to.pdf" at bounding box center [213, 82] width 174 height 20
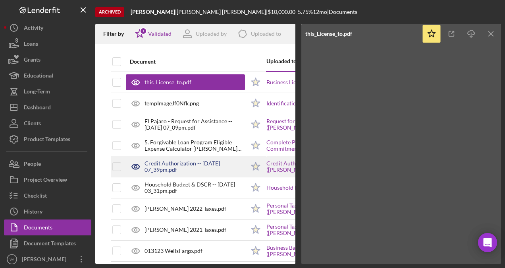
click at [244, 170] on div "Credit Authorization -- 2023-04-10 07_39pm.pdf" at bounding box center [195, 166] width 101 height 13
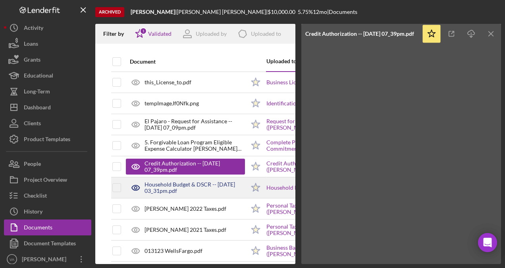
click at [234, 185] on div "Household Budget & DSCR -- 2023-04-17 03_31pm.pdf" at bounding box center [195, 187] width 101 height 13
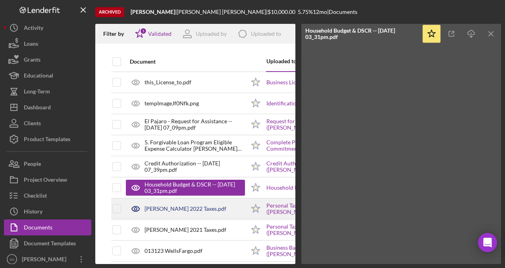
click at [234, 211] on div "Teresa Vasques 2022 Taxes.pdf" at bounding box center [185, 209] width 119 height 20
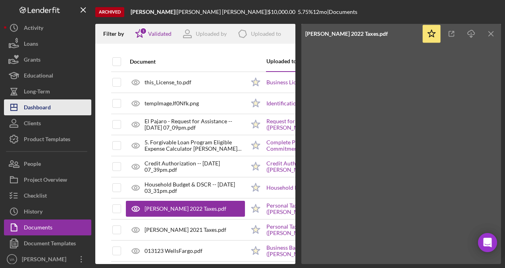
click at [41, 109] on div "Dashboard" at bounding box center [37, 108] width 27 height 18
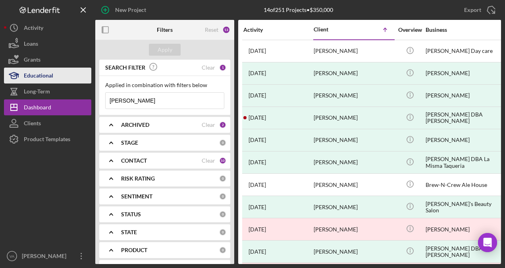
drag, startPoint x: 165, startPoint y: 99, endPoint x: 87, endPoint y: 81, distance: 80.3
click at [87, 81] on div "New Project 14 of 251 Projects • $350,000 teresa garcia vasquez Export Icon/Exp…" at bounding box center [253, 132] width 498 height 264
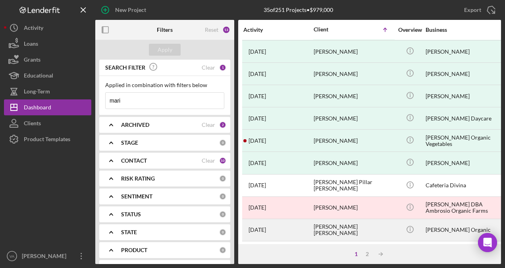
scroll to position [356, 0]
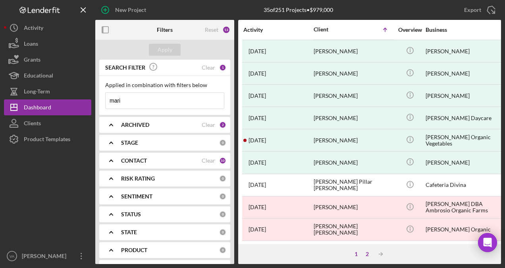
click at [368, 256] on div "2" at bounding box center [367, 254] width 11 height 6
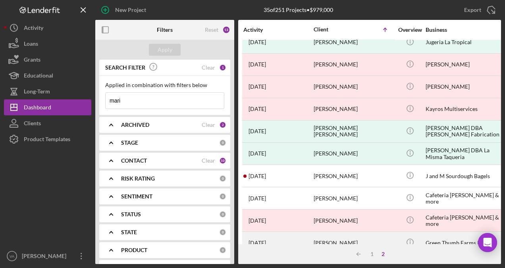
scroll to position [0, 0]
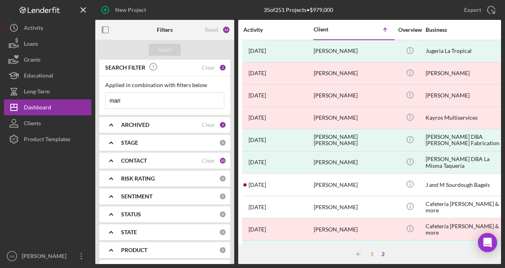
click at [143, 101] on input "mari" at bounding box center [165, 101] width 118 height 16
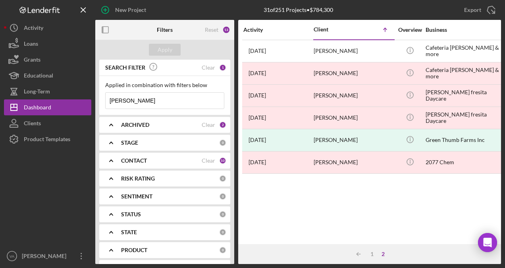
drag, startPoint x: 153, startPoint y: 103, endPoint x: 139, endPoint y: 103, distance: 13.9
click at [139, 103] on input "maria lobato diaz" at bounding box center [165, 101] width 118 height 16
drag, startPoint x: 149, startPoint y: 103, endPoint x: 116, endPoint y: 102, distance: 33.4
click at [116, 102] on input "maria diaz" at bounding box center [165, 101] width 118 height 16
click at [137, 100] on input "maria diaz" at bounding box center [165, 101] width 118 height 16
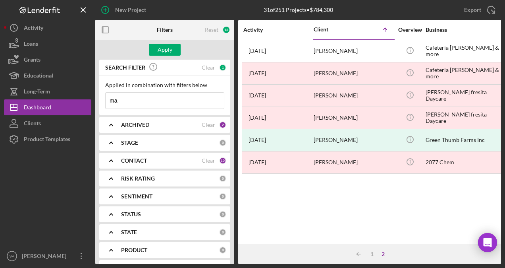
type input "m"
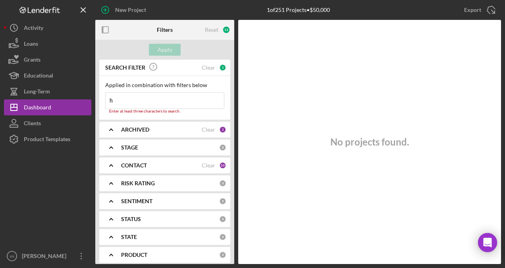
type input "hermes"
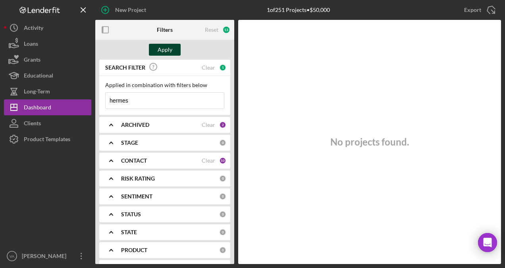
click at [170, 52] on div "Apply" at bounding box center [165, 50] width 15 height 12
drag, startPoint x: 149, startPoint y: 99, endPoint x: 110, endPoint y: 98, distance: 38.1
click at [110, 98] on input "hermes" at bounding box center [165, 101] width 118 height 16
click at [172, 52] on button "Apply" at bounding box center [165, 50] width 32 height 12
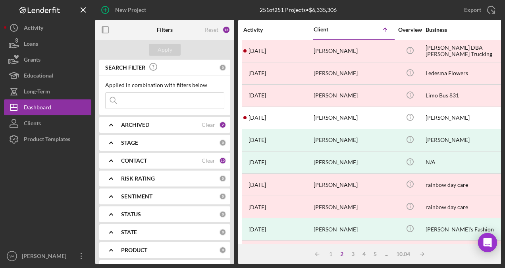
click at [141, 99] on input at bounding box center [165, 101] width 118 height 16
click at [51, 255] on div "[PERSON_NAME]" at bounding box center [46, 257] width 52 height 18
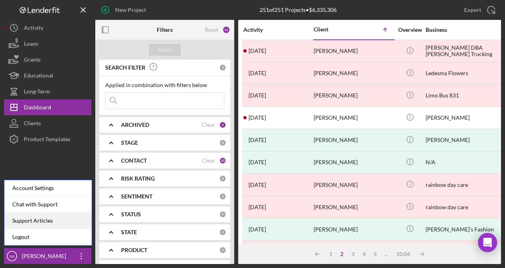
click at [49, 229] on link "Logout" at bounding box center [47, 237] width 87 height 16
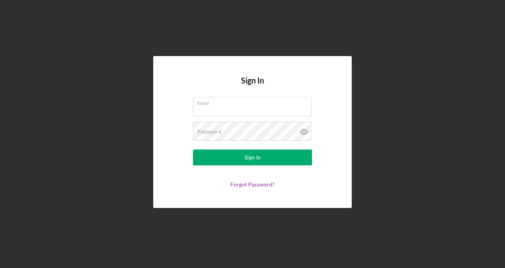
type input "[PERSON_NAME][EMAIL_ADDRESS][DOMAIN_NAME]"
